Goal: Task Accomplishment & Management: Manage account settings

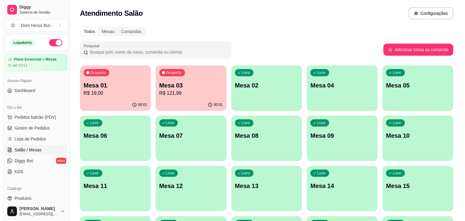
scroll to position [190, 0]
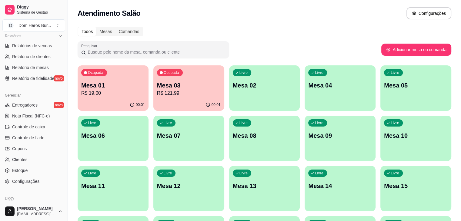
click at [154, 22] on div "Atendimento Salão Configurações" at bounding box center [264, 11] width 393 height 23
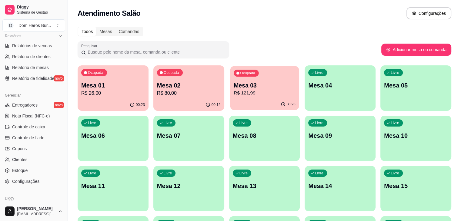
click at [238, 86] on p "Mesa 03" at bounding box center [265, 85] width 62 height 8
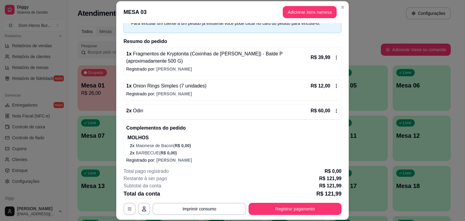
scroll to position [78, 0]
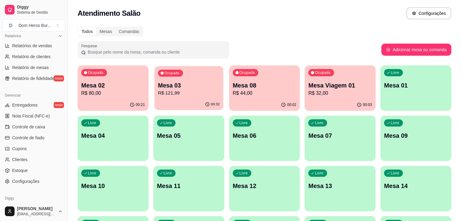
click at [178, 78] on div "Ocupada Mesa 03 R$ 121,99" at bounding box center [188, 82] width 69 height 33
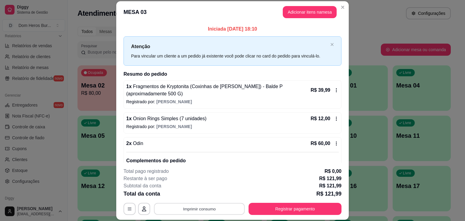
click at [208, 205] on button "Imprimir consumo" at bounding box center [199, 209] width 91 height 12
click at [197, 195] on button "IMPRESSORA" at bounding box center [199, 194] width 42 height 9
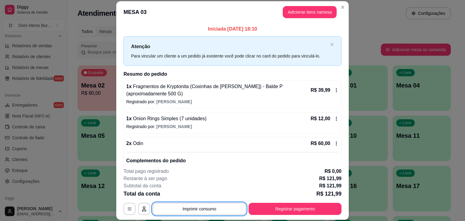
click at [188, 216] on footer "**********" at bounding box center [232, 191] width 233 height 57
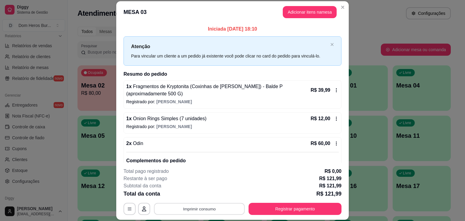
click at [181, 205] on button "Imprimir consumo" at bounding box center [199, 209] width 91 height 12
click at [184, 198] on button "IMPRESSORA" at bounding box center [199, 195] width 44 height 10
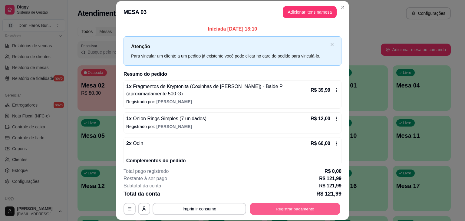
click at [296, 210] on button "Registrar pagamento" at bounding box center [295, 209] width 90 height 12
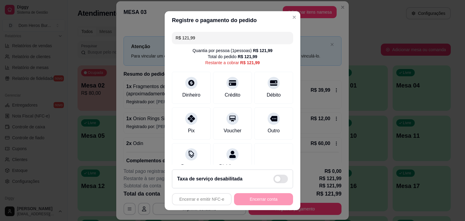
click at [197, 37] on input "R$ 121,99" at bounding box center [233, 38] width 114 height 12
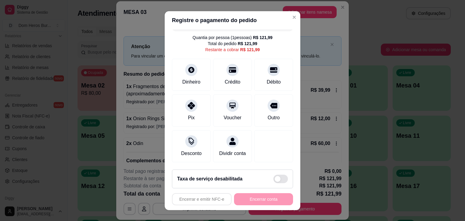
scroll to position [20, 0]
click at [188, 136] on icon at bounding box center [192, 140] width 8 height 8
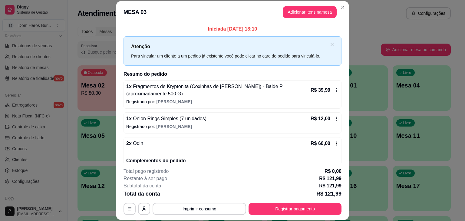
click at [252, 96] on p "1 x Fragmentos de Kryptonita (Coxinhas de [PERSON_NAME]) - Balde P (aproximadam…" at bounding box center [217, 90] width 183 height 15
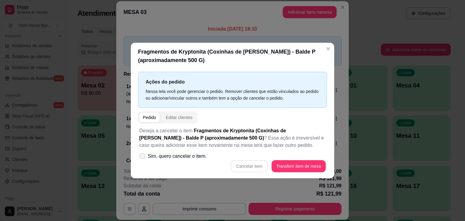
click at [196, 150] on label "Sim, quero cancelar o item." at bounding box center [173, 156] width 72 height 12
click at [143, 158] on input "Sim, quero cancelar o item." at bounding box center [141, 160] width 4 height 4
checkbox input "true"
click at [248, 168] on button "Cancelar item" at bounding box center [249, 167] width 36 height 12
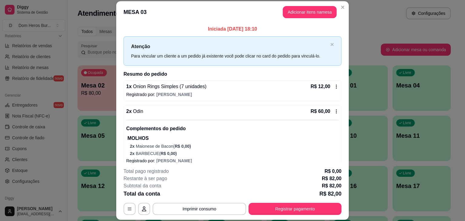
click at [212, 91] on p "Registrado por: [PERSON_NAME]" at bounding box center [232, 94] width 213 height 6
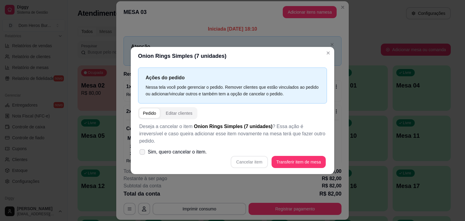
click at [199, 148] on span "Sim, quero cancelar o item." at bounding box center [177, 151] width 59 height 7
click at [143, 153] on input "Sim, quero cancelar o item." at bounding box center [141, 155] width 4 height 4
checkbox input "true"
click at [239, 158] on button "Cancelar item" at bounding box center [249, 162] width 36 height 12
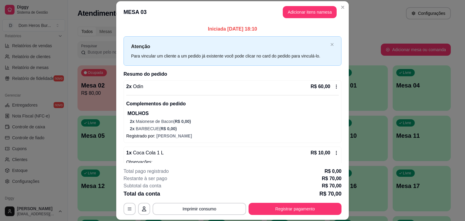
click at [163, 94] on div "2 x Odin R$ 60,00 Complementos do pedido MOLHOS 2 x Maionese de Bacon ( R$ 0,00…" at bounding box center [232, 107] width 213 height 49
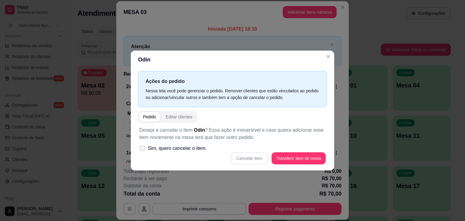
click at [159, 154] on label "Sim, quero cancelar o item." at bounding box center [173, 148] width 72 height 12
click at [143, 154] on input "Sim, quero cancelar o item." at bounding box center [141, 152] width 4 height 4
checkbox input "true"
click at [251, 156] on button "Cancelar item" at bounding box center [249, 159] width 36 height 12
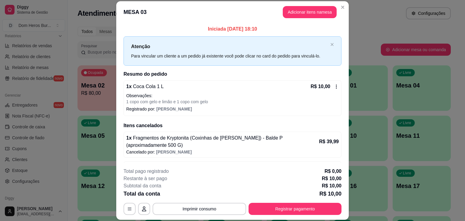
click at [204, 107] on p "Registrado por: [PERSON_NAME]" at bounding box center [232, 109] width 213 height 6
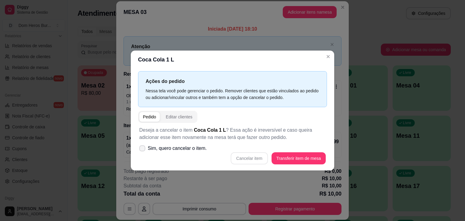
click at [182, 149] on span "Sim, quero cancelar o item." at bounding box center [177, 148] width 59 height 7
click at [143, 150] on input "Sim, quero cancelar o item." at bounding box center [141, 152] width 4 height 4
checkbox input "true"
click at [246, 151] on div "Deseja a cancelar o item Coca Cola 1 L ? Essa ação é irreversível e caso queira…" at bounding box center [232, 145] width 189 height 45
click at [246, 154] on button "Cancelar item" at bounding box center [249, 159] width 36 height 12
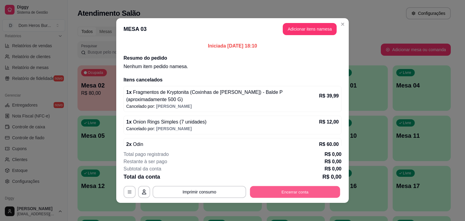
click at [275, 187] on button "Encerrar conta" at bounding box center [295, 192] width 90 height 12
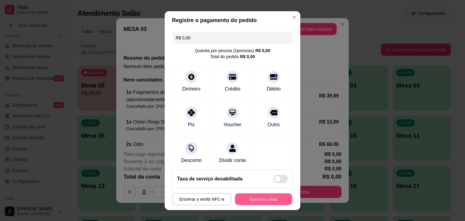
click at [268, 198] on button "Encerrar conta" at bounding box center [263, 199] width 57 height 12
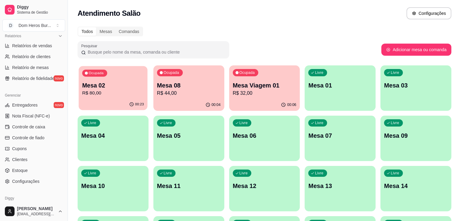
click at [108, 92] on p "R$ 80,00" at bounding box center [113, 93] width 62 height 7
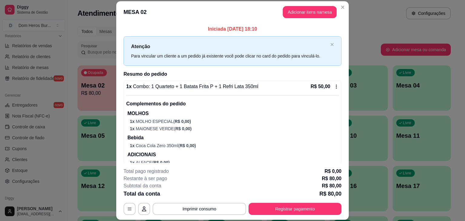
click at [345, 75] on div "MESA 02 Adicionar itens na mesa Iniciada [DATE] 18:10 Atenção Para vincular um …" at bounding box center [232, 110] width 465 height 221
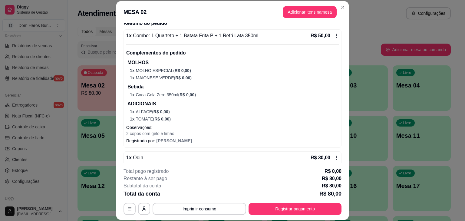
scroll to position [104, 0]
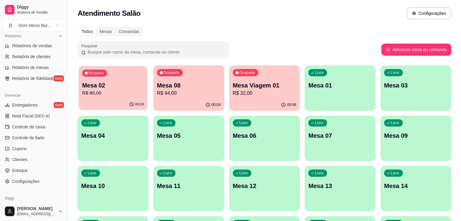
click at [91, 86] on p "Mesa 02" at bounding box center [113, 85] width 62 height 8
click at [236, 82] on p "Mesa Viagem 01" at bounding box center [265, 85] width 62 height 8
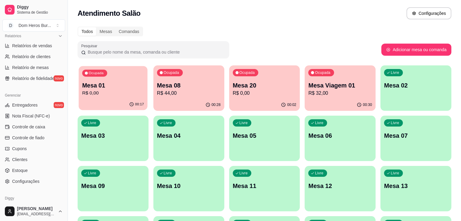
click at [109, 82] on p "Mesa 01" at bounding box center [113, 85] width 62 height 8
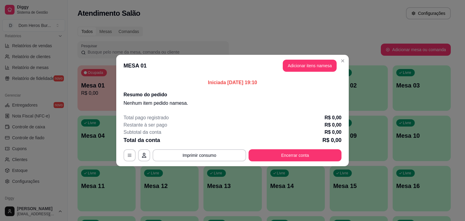
click at [300, 72] on header "MESA 01 Adicionar itens na mesa" at bounding box center [232, 66] width 233 height 22
click at [298, 71] on button "Adicionar itens na mesa" at bounding box center [310, 66] width 52 height 12
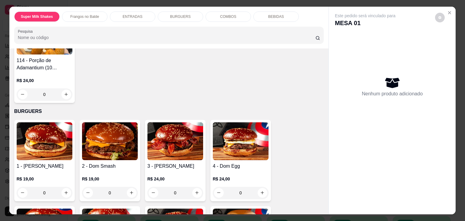
scroll to position [555, 0]
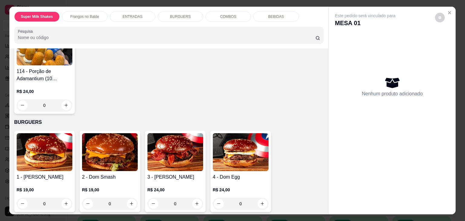
click at [0, 84] on div "Super Milk Shakes Frangos no Balde ENTRADAS BURGUERS COMBOS BEBIDAS Pesquisa It…" at bounding box center [232, 110] width 465 height 221
click at [0, 57] on div "Super Milk Shakes Frangos no Balde ENTRADAS BURGUERS COMBOS BEBIDAS Pesquisa It…" at bounding box center [232, 110] width 465 height 221
click at [0, 61] on div "Super Milk Shakes Frangos no Balde ENTRADAS BURGUERS COMBOS BEBIDAS Pesquisa It…" at bounding box center [232, 110] width 465 height 221
click at [0, 62] on div "Super Milk Shakes Frangos no Balde ENTRADAS BURGUERS COMBOS BEBIDAS Pesquisa It…" at bounding box center [232, 110] width 465 height 221
click at [0, 59] on div "Super Milk Shakes Frangos no Balde ENTRADAS BURGUERS COMBOS BEBIDAS Pesquisa It…" at bounding box center [232, 110] width 465 height 221
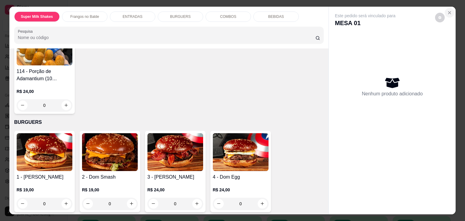
click at [449, 10] on icon "Close" at bounding box center [449, 12] width 5 height 5
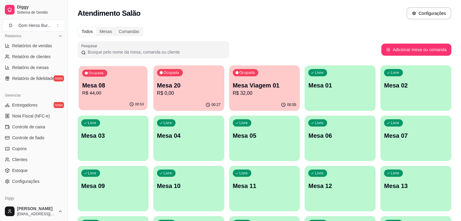
click at [115, 91] on p "R$ 44,00" at bounding box center [113, 93] width 62 height 7
